Goal: Check status

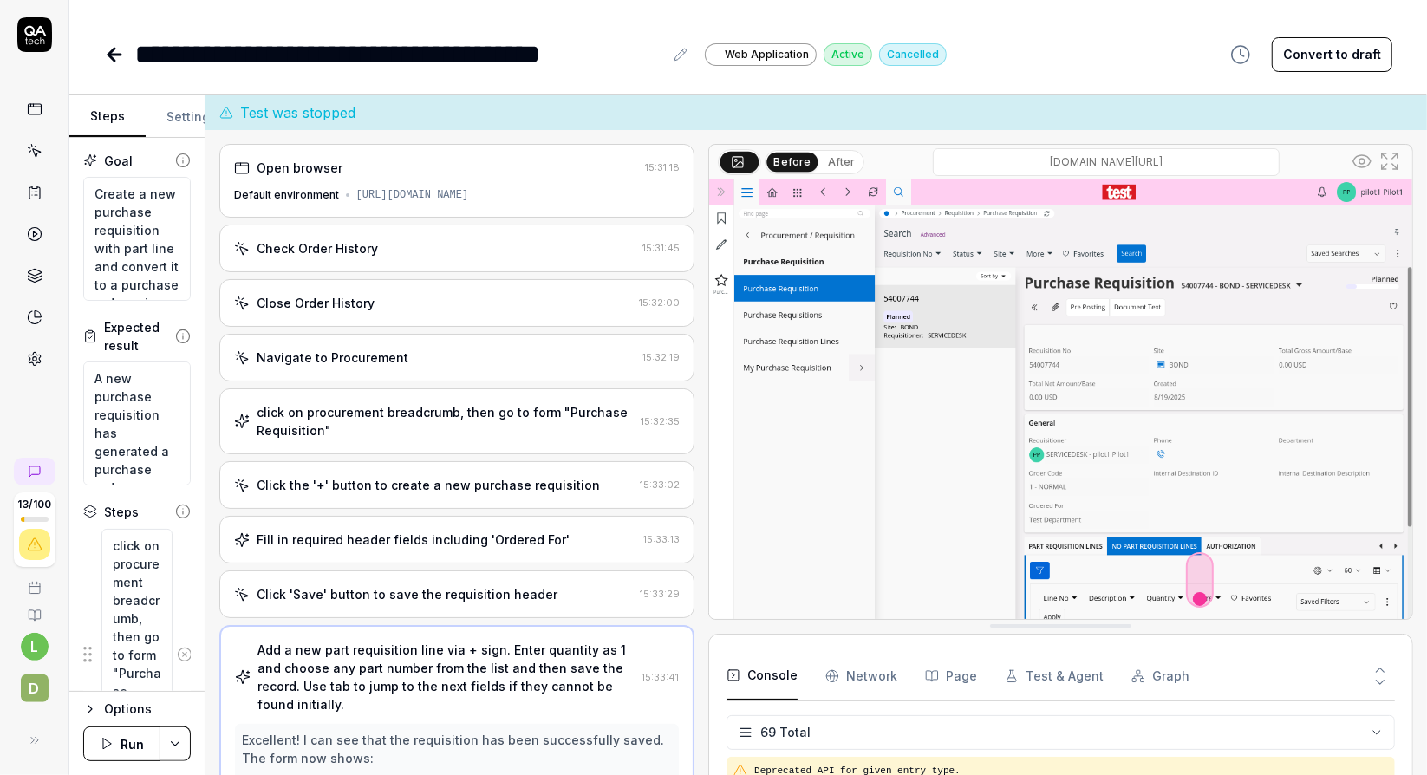
scroll to position [3255, 0]
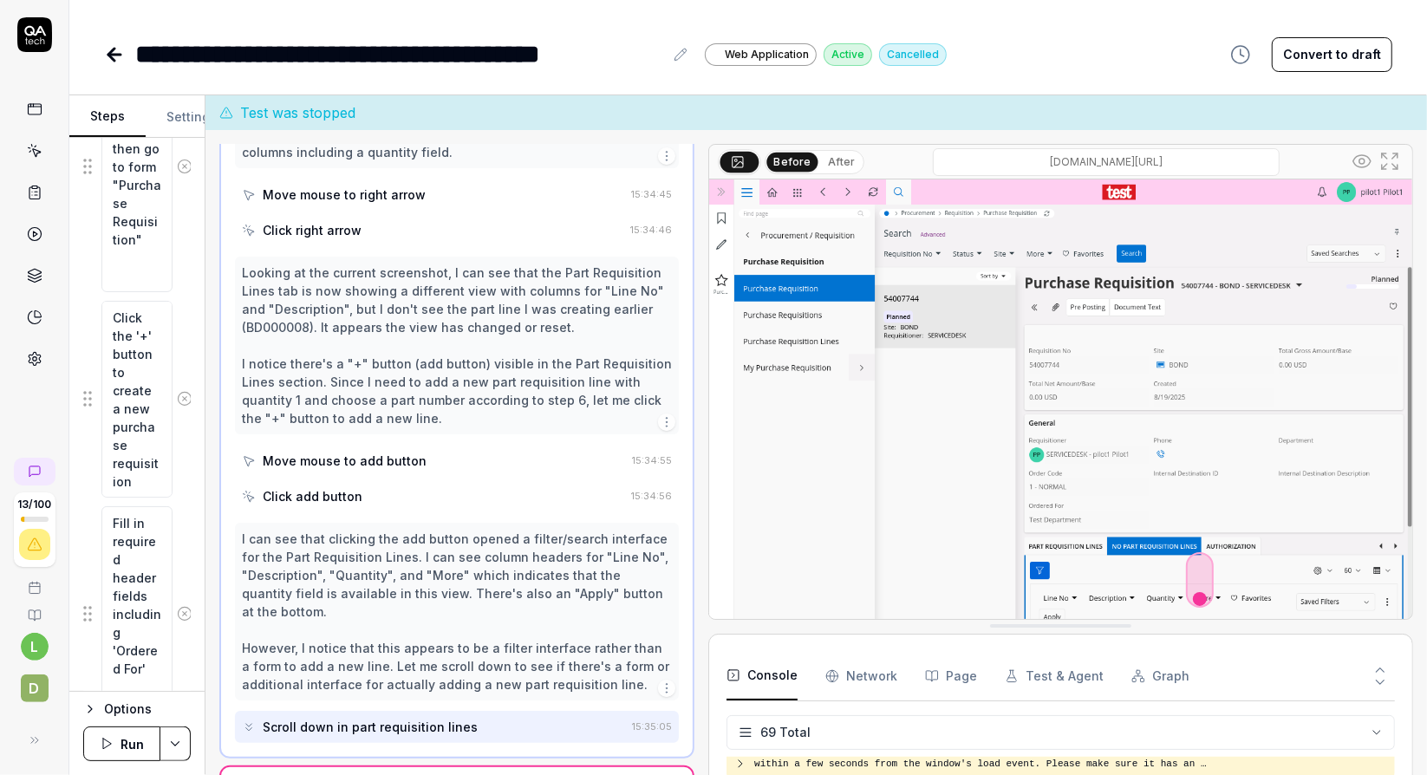
click at [115, 49] on icon at bounding box center [114, 54] width 21 height 21
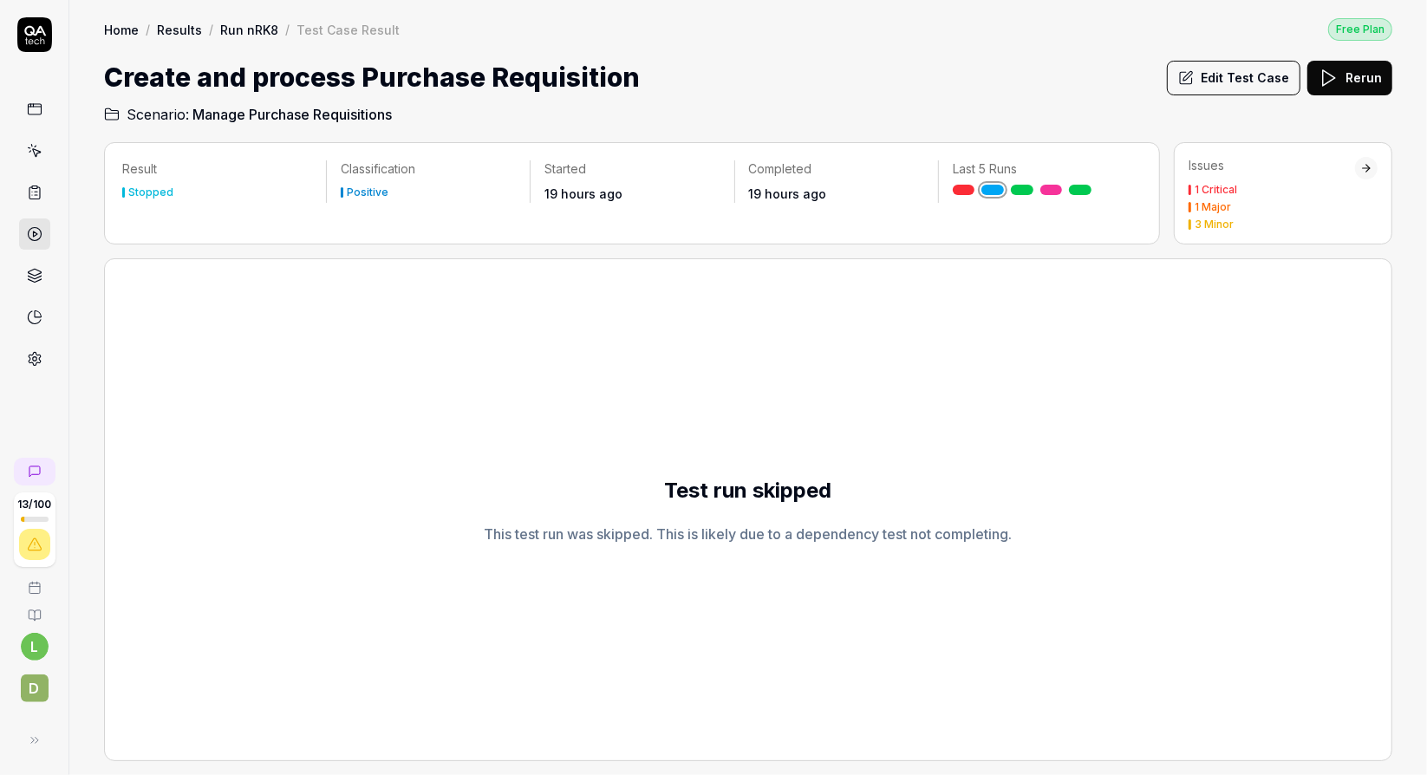
click at [247, 31] on link "Run nRK8" at bounding box center [249, 29] width 58 height 17
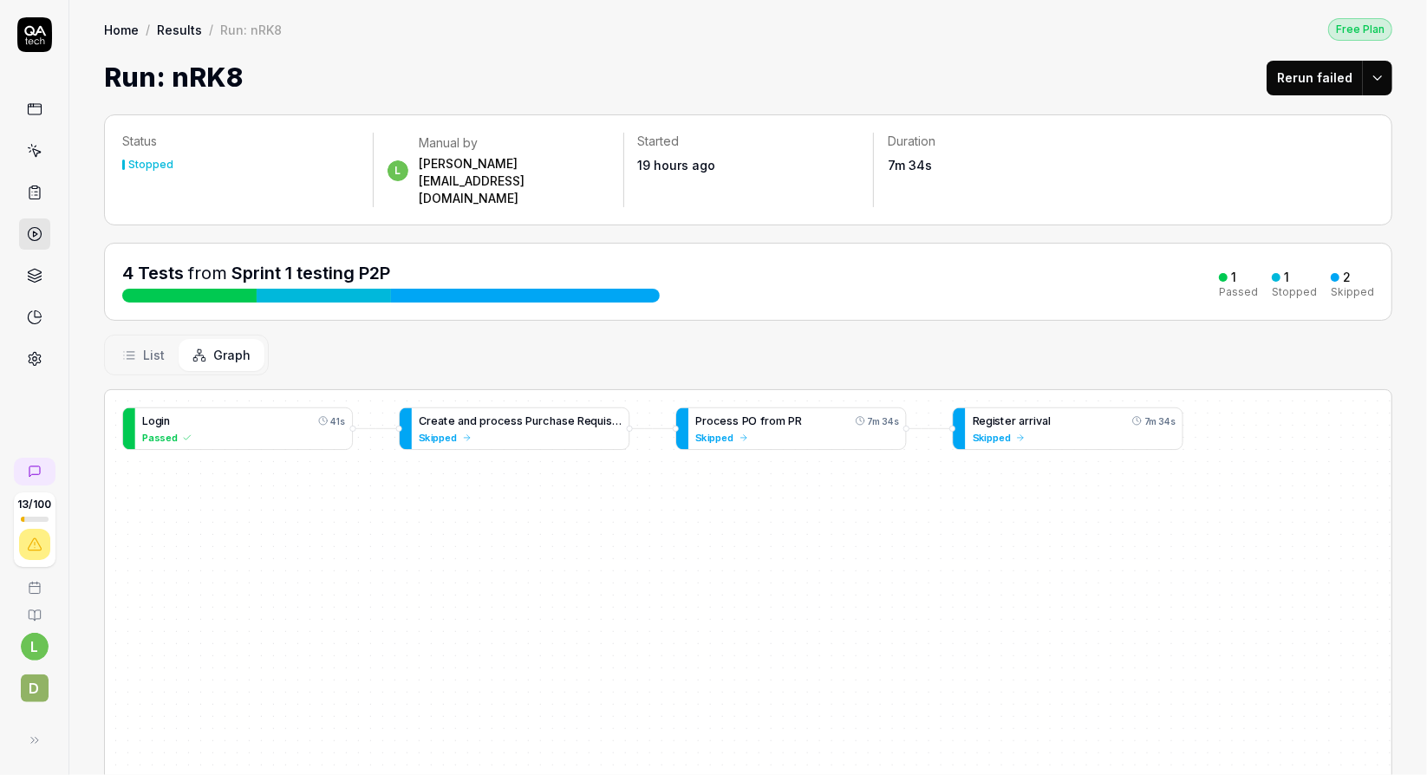
click at [1365, 82] on html "13 / 100 l D Home / Results / Run: nRK8 Free Plan Home / Results / Run: nRK8 Fr…" at bounding box center [713, 387] width 1427 height 775
click at [143, 325] on html "13 / 100 l D Home / Results / Run: nRK8 Free Plan Home / Results / Run: nRK8 Fr…" at bounding box center [713, 387] width 1427 height 775
click at [143, 346] on span "List" at bounding box center [154, 355] width 22 height 18
